Goal: Find specific page/section: Locate a particular part of the current website

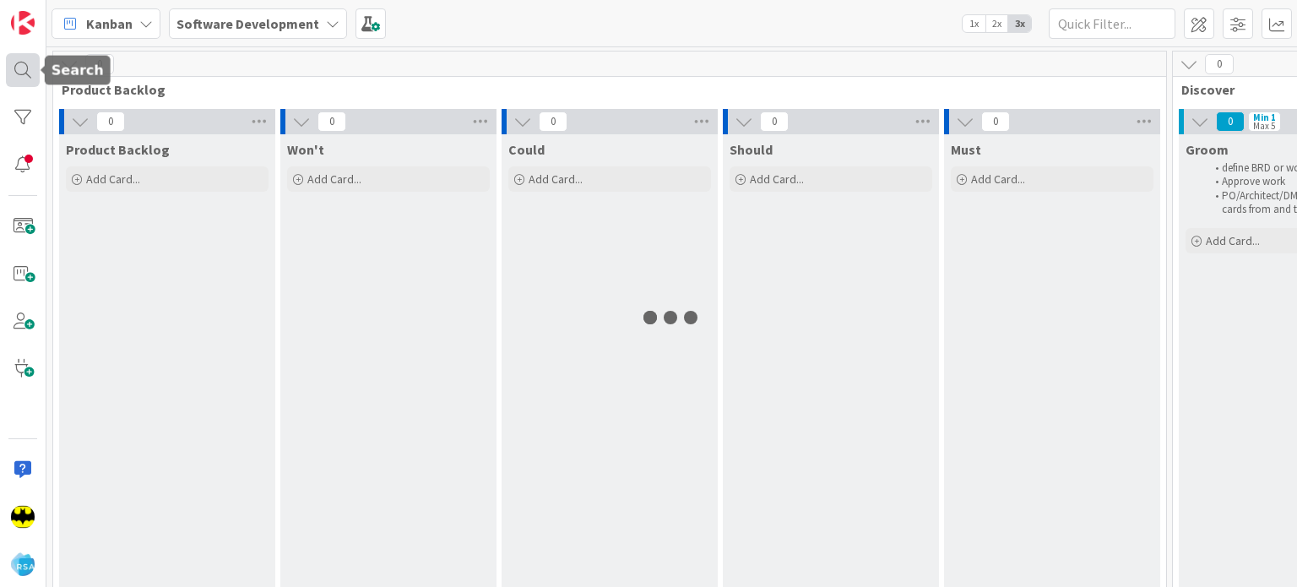
click at [19, 68] on div at bounding box center [23, 70] width 34 height 34
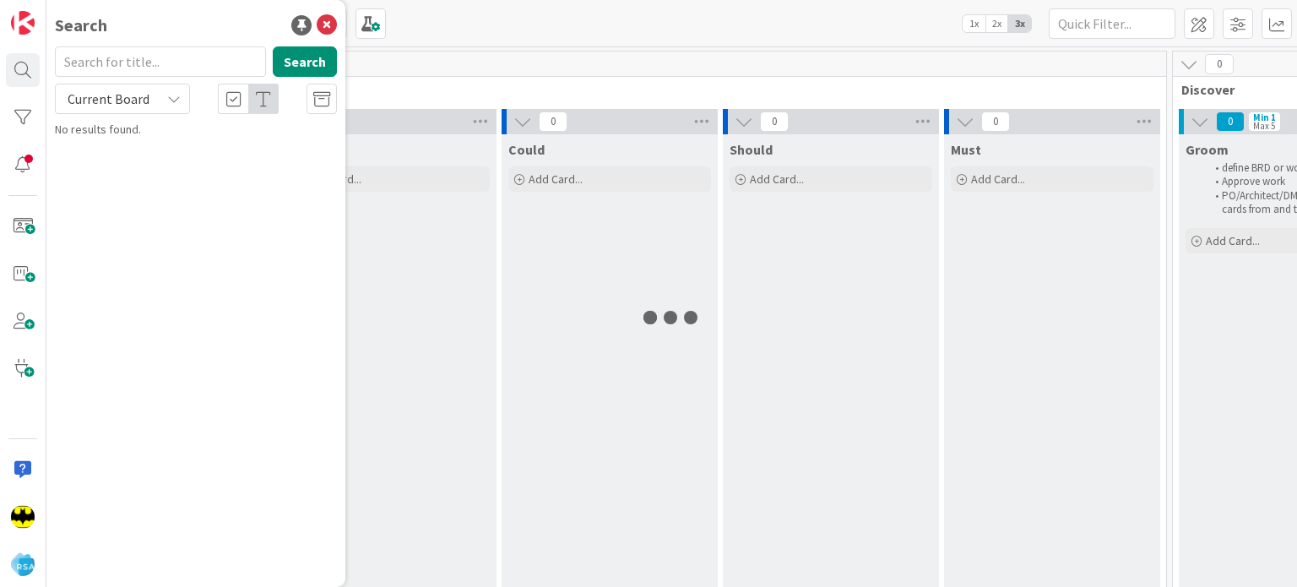
click at [142, 72] on input "text" at bounding box center [160, 61] width 211 height 30
type input "9050"
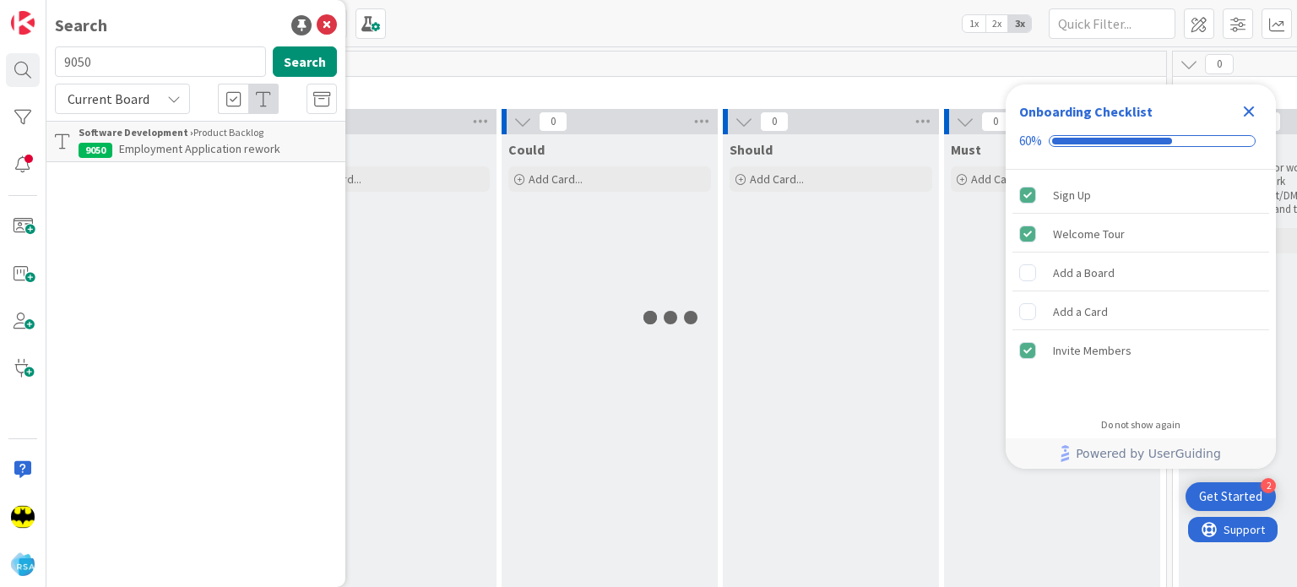
click at [221, 153] on span "Employment Application rework" at bounding box center [199, 148] width 161 height 15
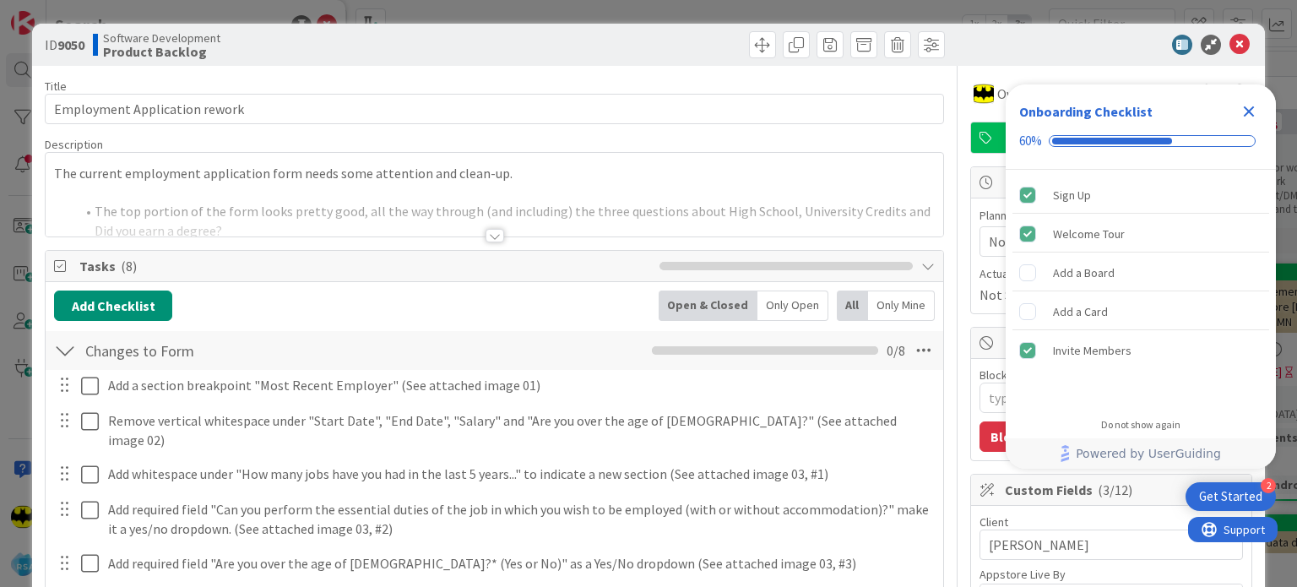
type textarea "x"
drag, startPoint x: 1020, startPoint y: 134, endPoint x: 1184, endPoint y: 131, distance: 163.9
click at [1184, 131] on div "Onboarding Checklist 60%" at bounding box center [1141, 126] width 270 height 85
click at [1250, 113] on icon "Close Checklist" at bounding box center [1249, 111] width 11 height 11
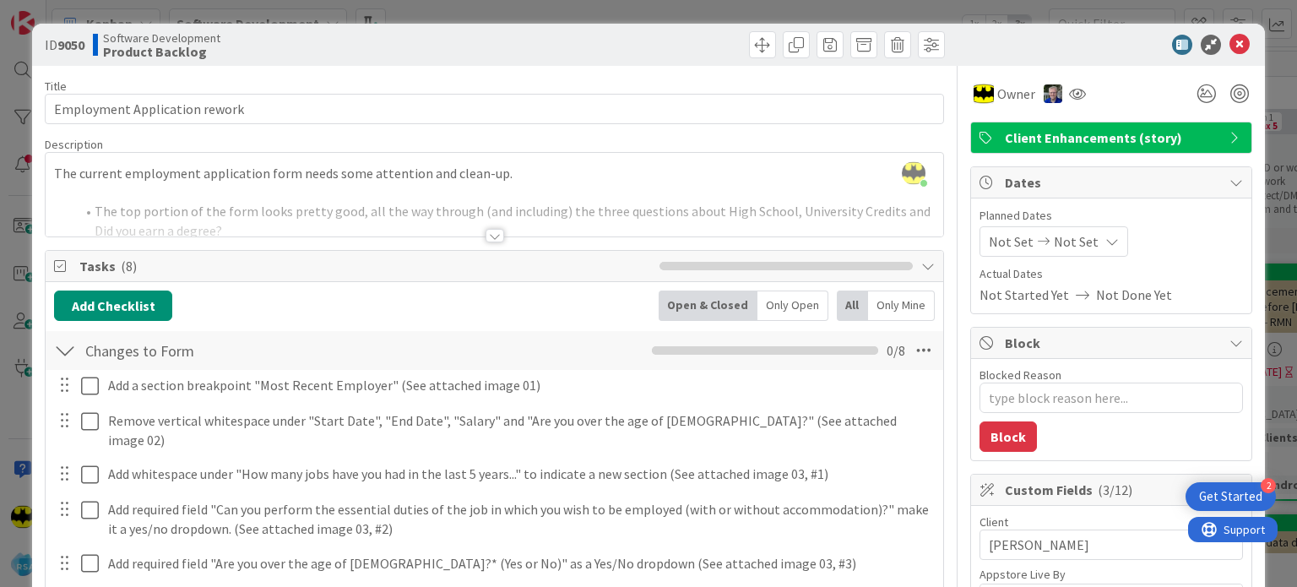
click at [467, 222] on div at bounding box center [494, 214] width 897 height 43
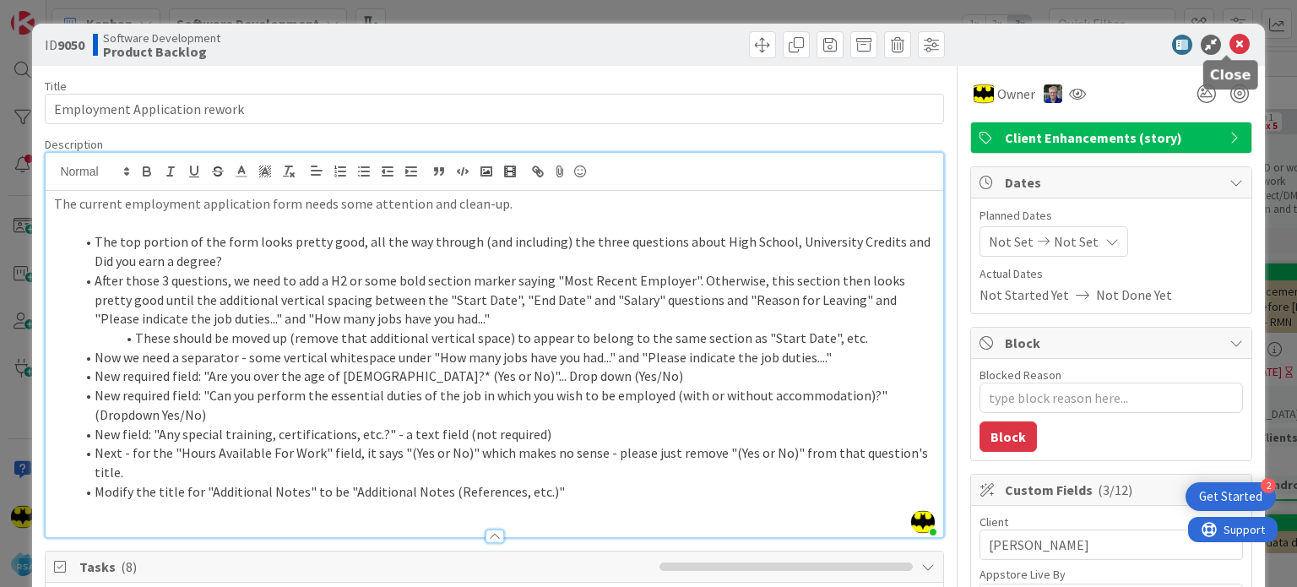
click at [1230, 40] on icon at bounding box center [1240, 45] width 20 height 20
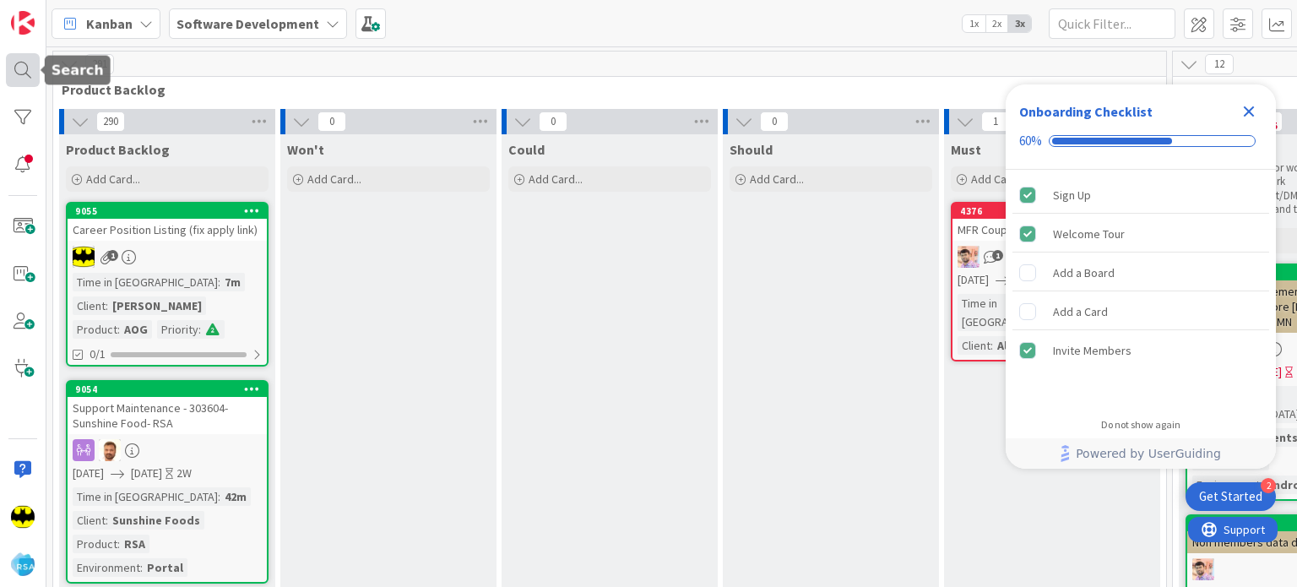
click at [30, 67] on div at bounding box center [23, 70] width 34 height 34
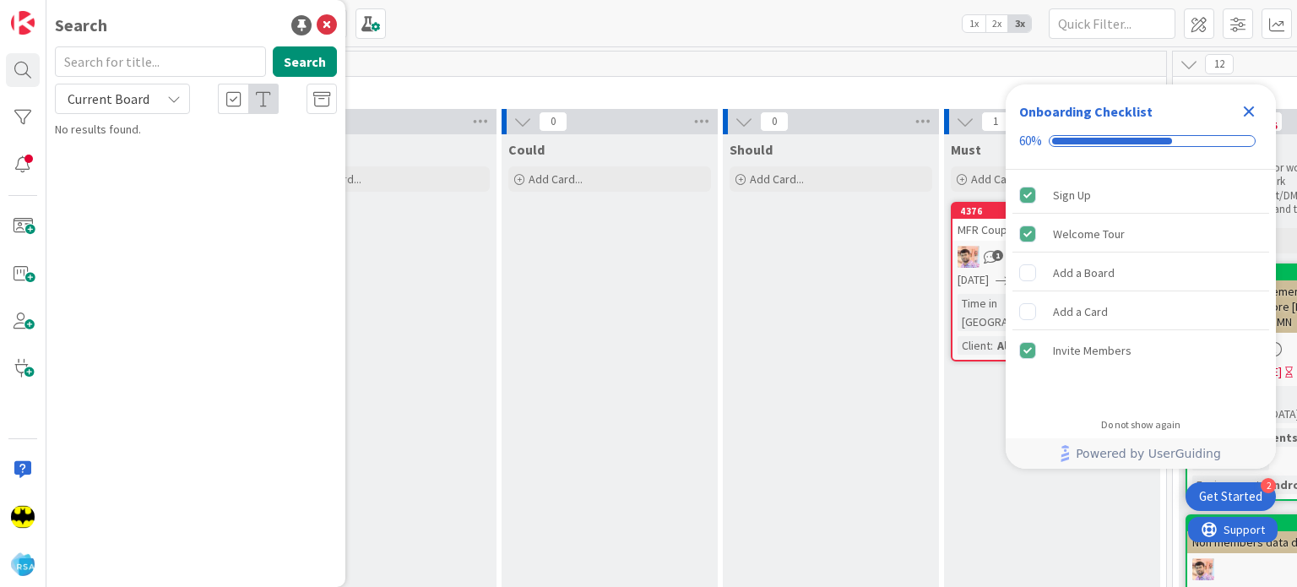
click at [108, 67] on input "text" at bounding box center [160, 61] width 211 height 30
type input "9055"
